Goal: Navigation & Orientation: Find specific page/section

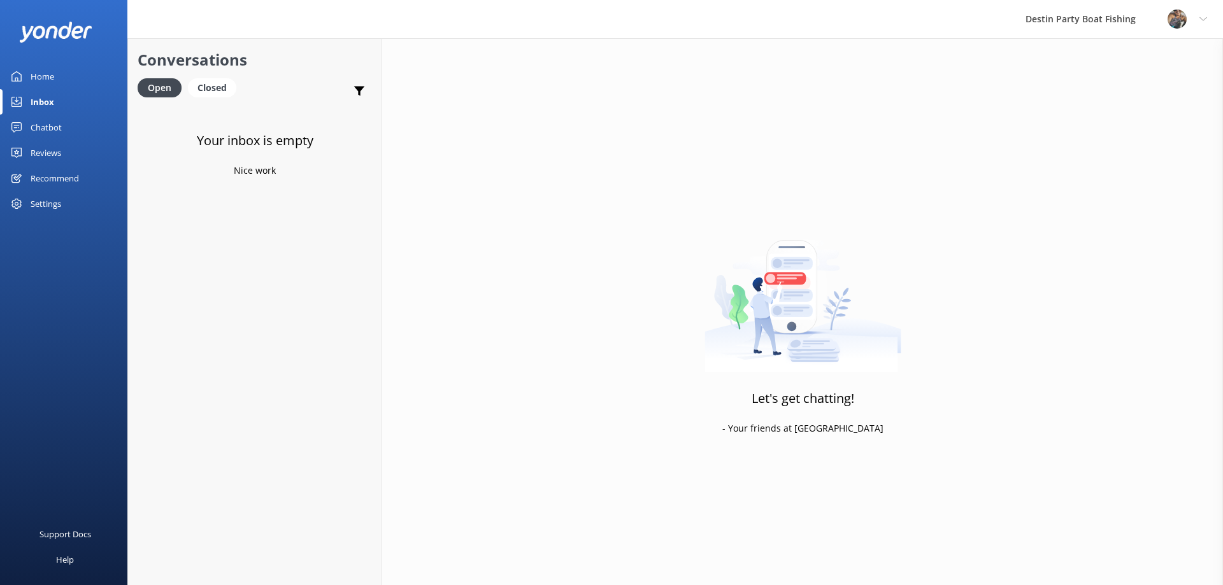
click at [50, 156] on div "Reviews" at bounding box center [46, 152] width 31 height 25
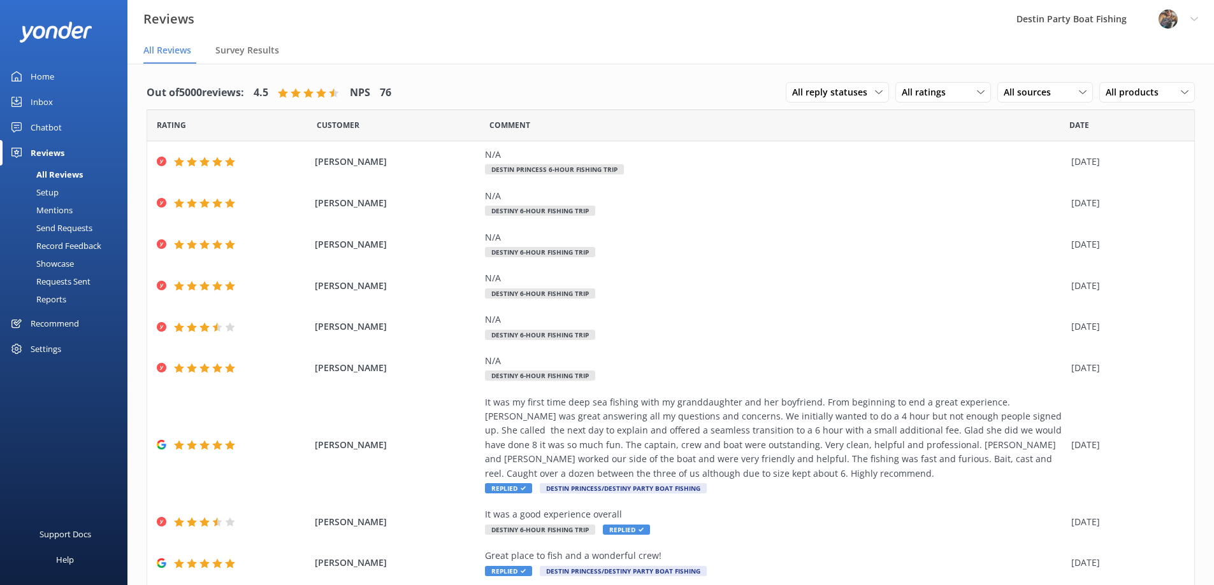
click at [53, 105] on link "Inbox" at bounding box center [63, 101] width 127 height 25
